Goal: Navigation & Orientation: Find specific page/section

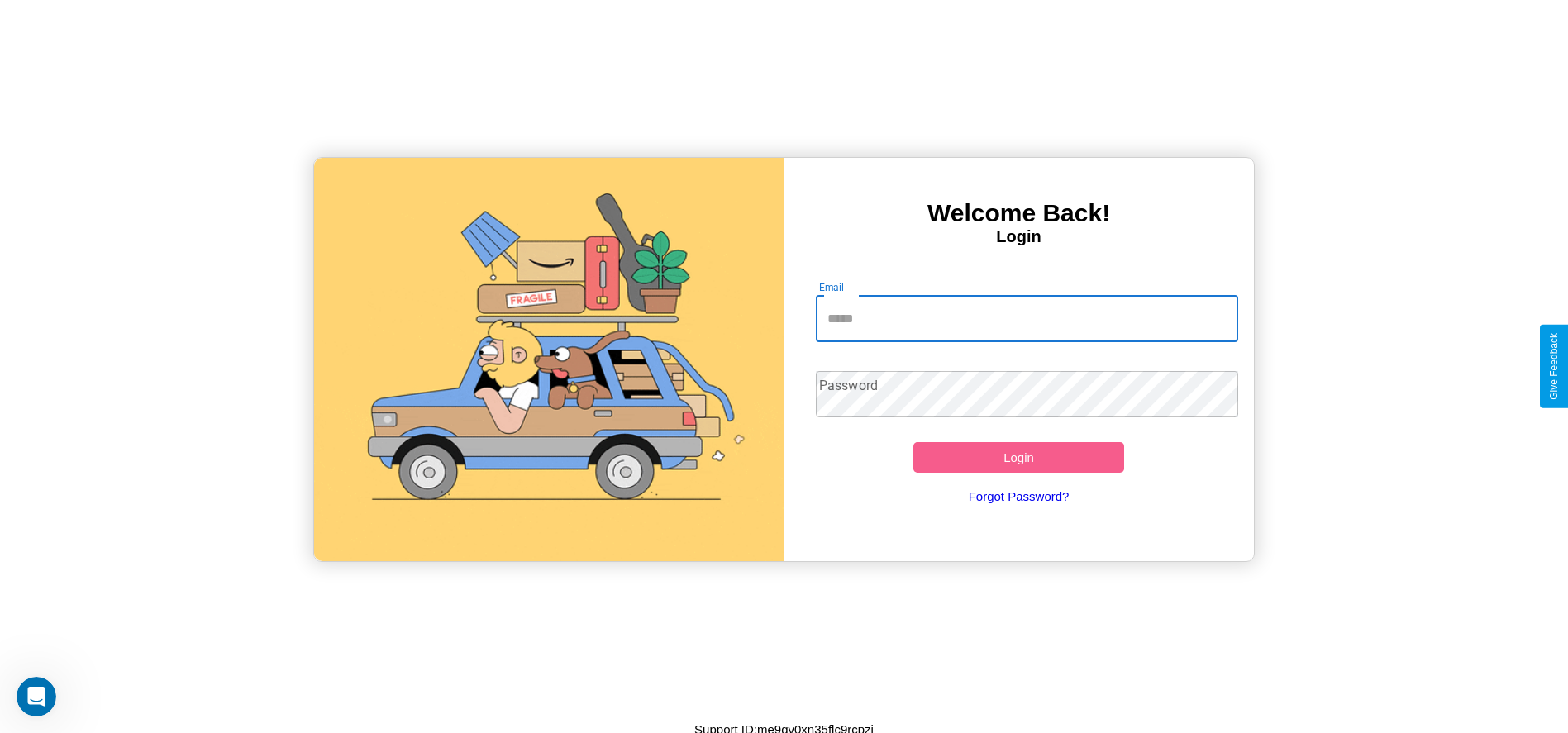
click at [1027, 318] on input "Email" at bounding box center [1027, 319] width 422 height 47
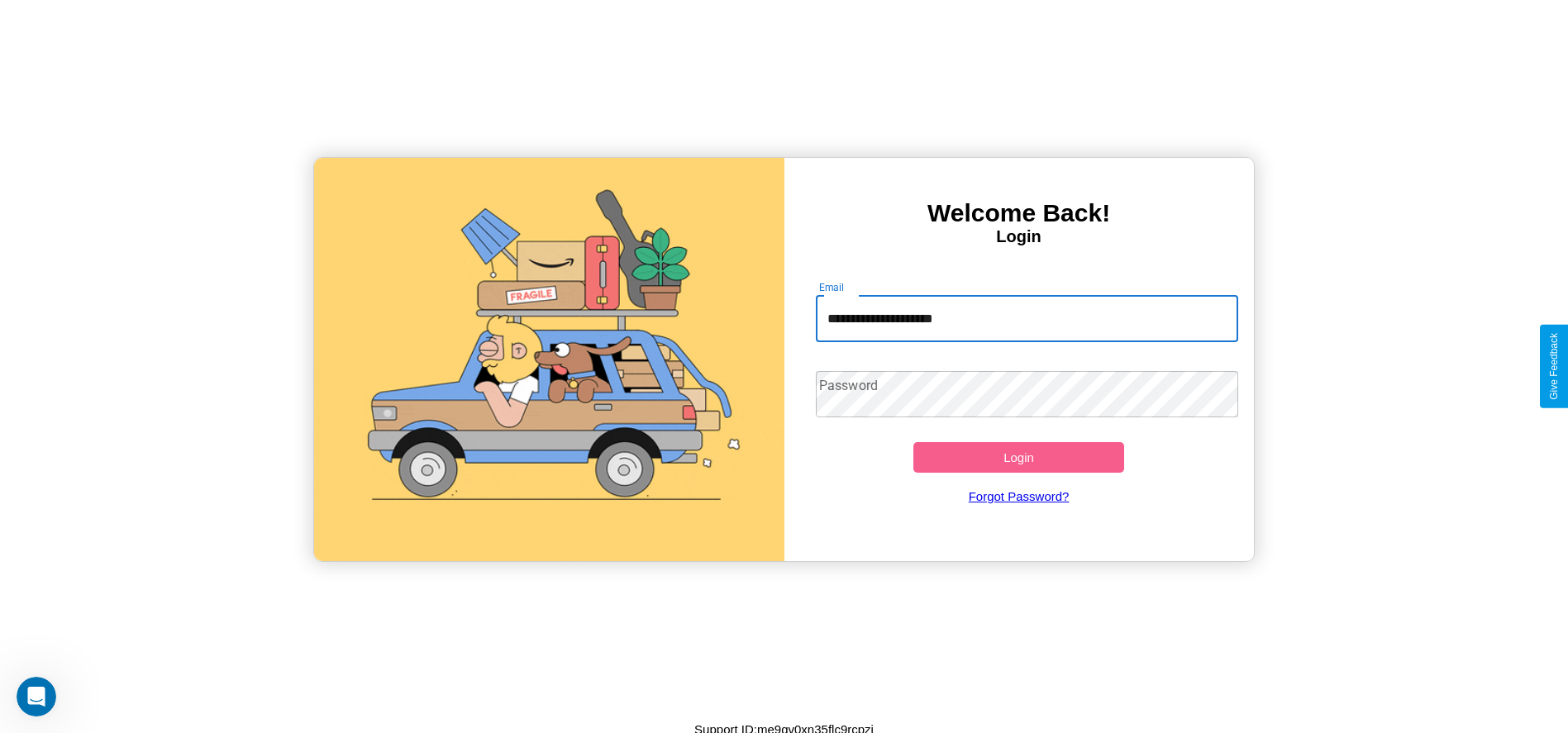
type input "**********"
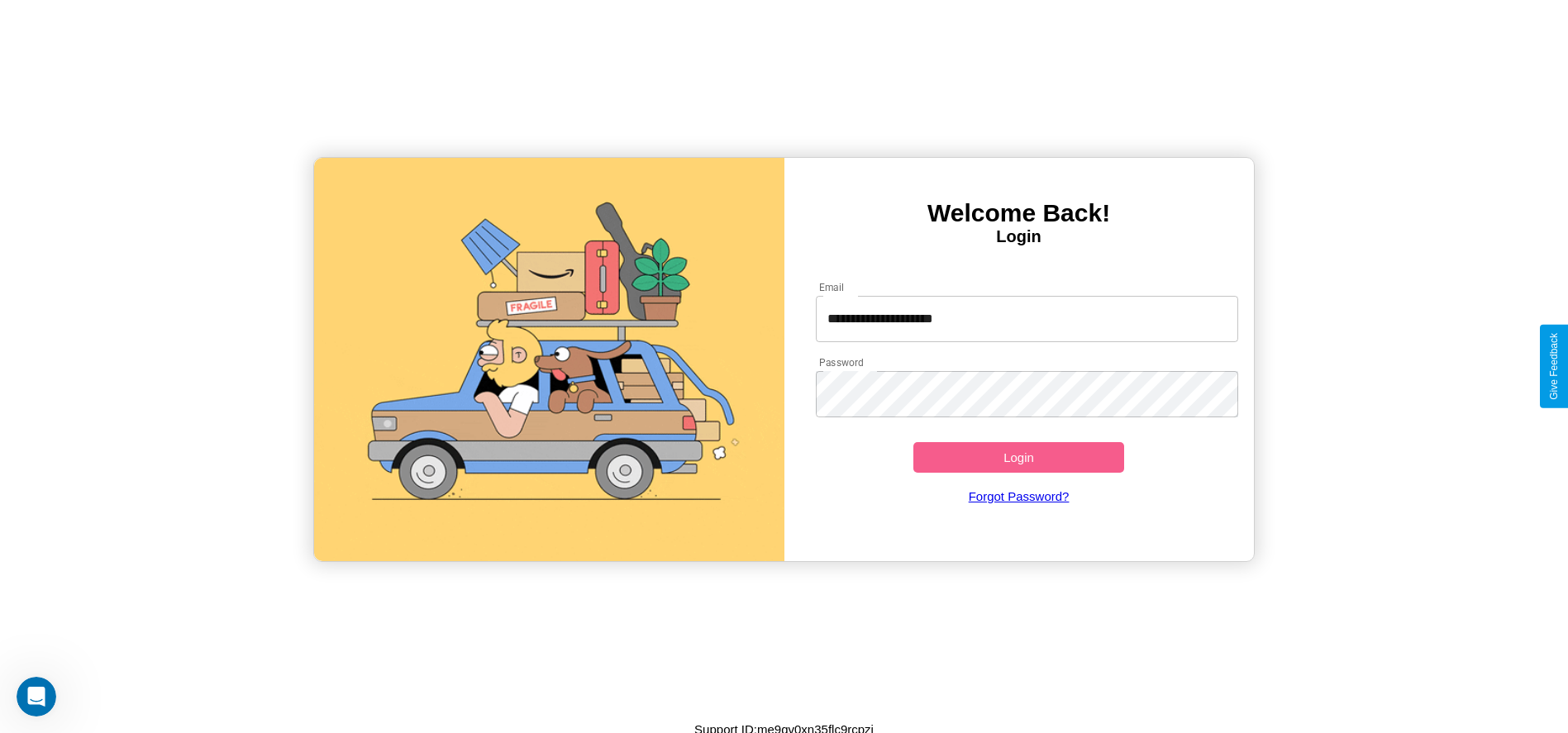
click at [1018, 457] on button "Login" at bounding box center [1019, 457] width 212 height 30
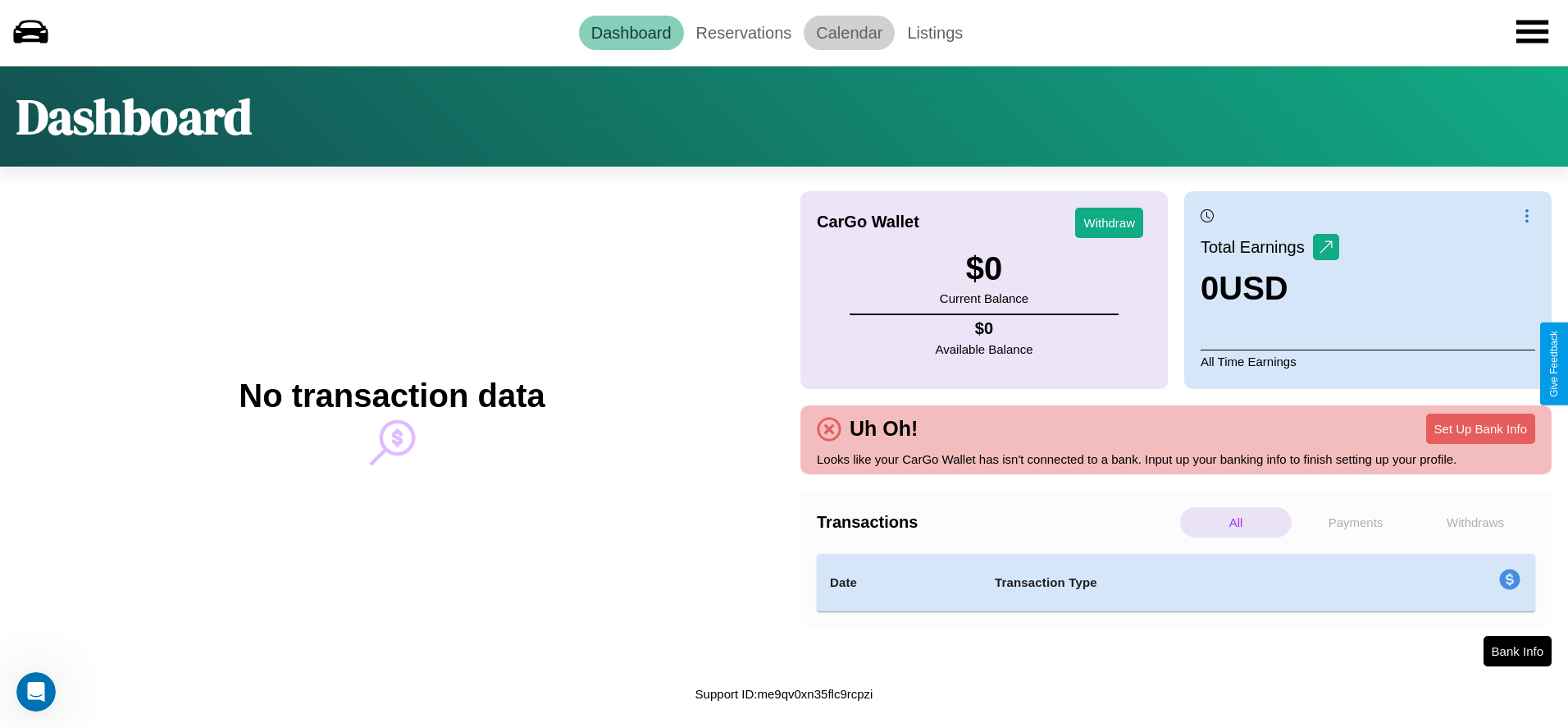
click at [848, 32] on link "Calendar" at bounding box center [848, 33] width 91 height 35
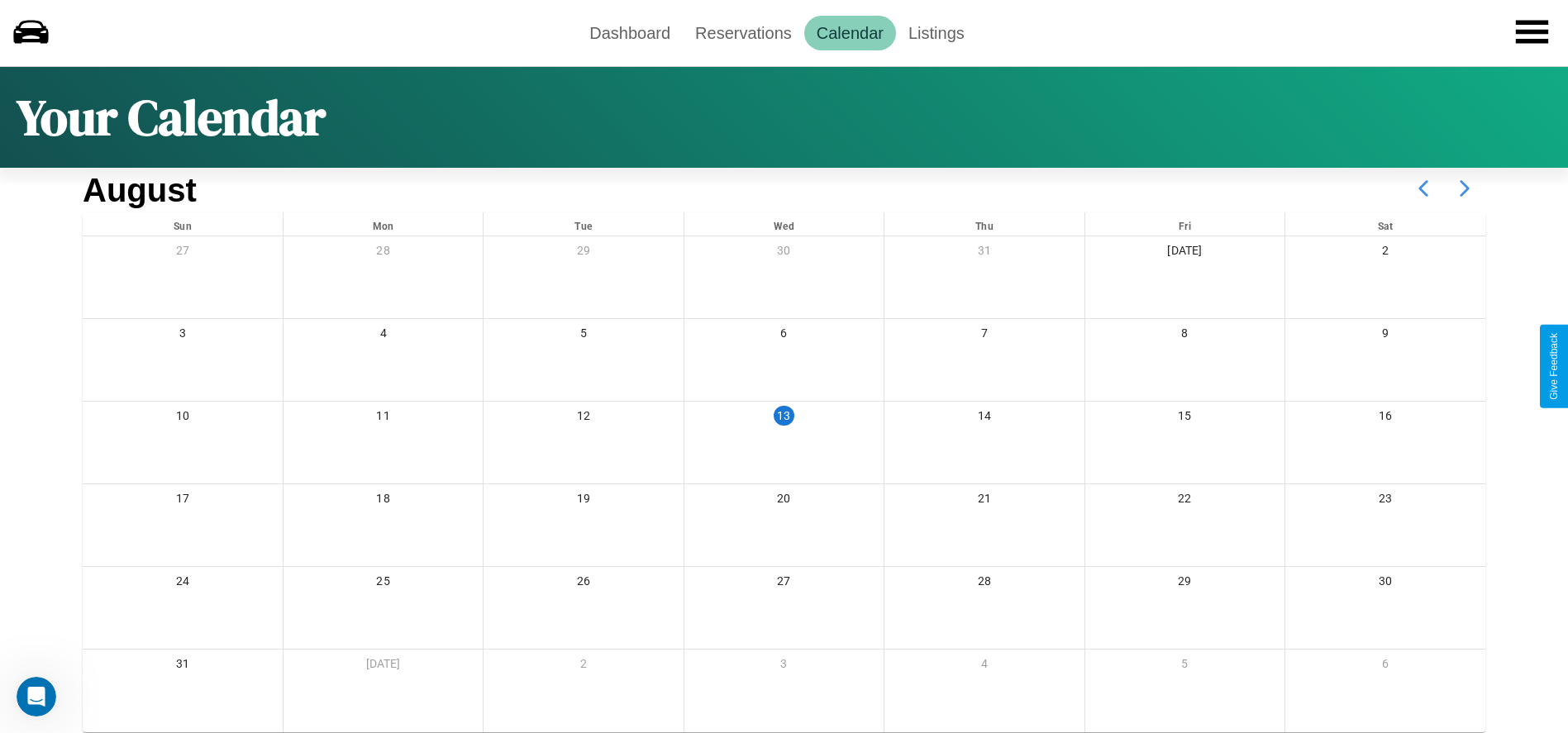
click at [1465, 188] on icon at bounding box center [1465, 188] width 41 height 41
click at [629, 32] on link "Dashboard" at bounding box center [629, 33] width 106 height 35
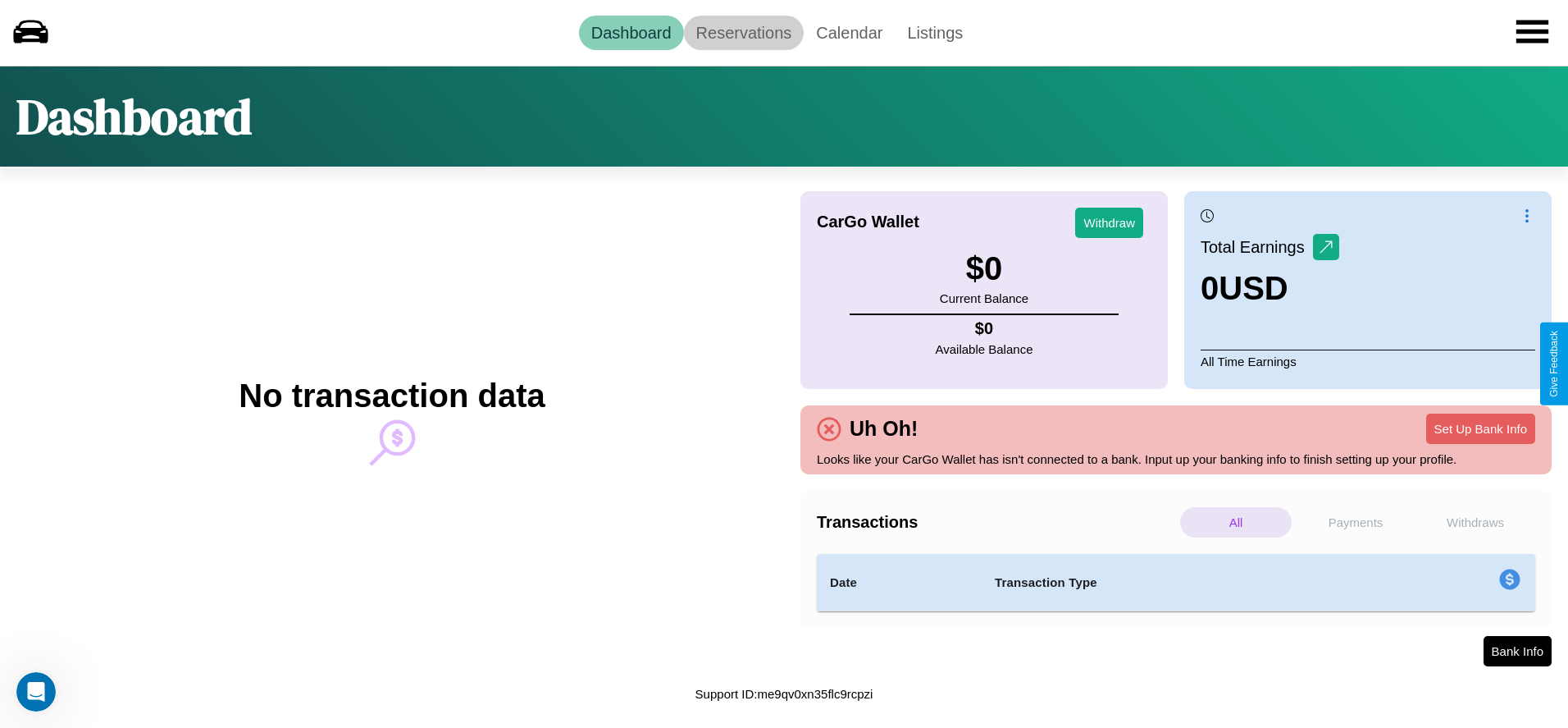
click at [743, 32] on link "Reservations" at bounding box center [744, 33] width 121 height 35
